Goal: Task Accomplishment & Management: Manage account settings

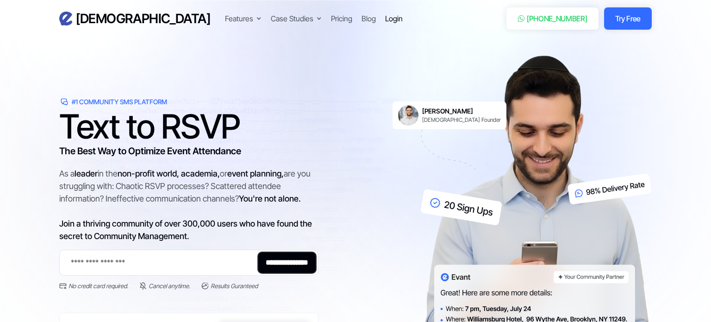
click at [385, 20] on div "Login" at bounding box center [394, 18] width 18 height 11
click at [299, 22] on div "Features Text-to-RSVP & Event Check-In Targeted Messaging & Scheduled Sends CRM…" at bounding box center [358, 18] width 267 height 13
click at [385, 17] on div "Login" at bounding box center [394, 18] width 18 height 11
